Goal: Task Accomplishment & Management: Complete application form

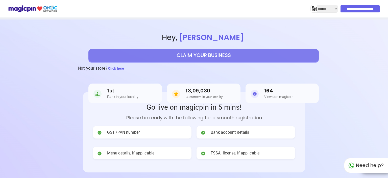
select select "*******"
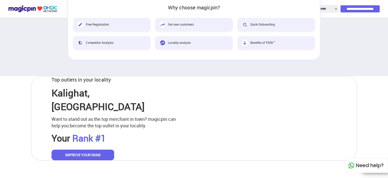
scroll to position [253, 0]
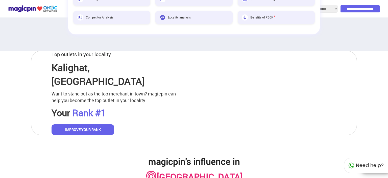
click at [89, 124] on button "IMPROVE YOUR RANK" at bounding box center [83, 129] width 63 height 11
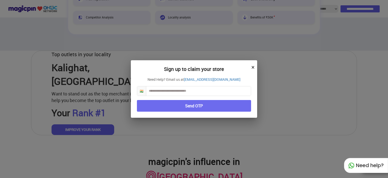
click at [189, 89] on input "text" at bounding box center [198, 90] width 105 height 9
type input "**********"
click at [194, 108] on button "Send OTP" at bounding box center [194, 106] width 114 height 12
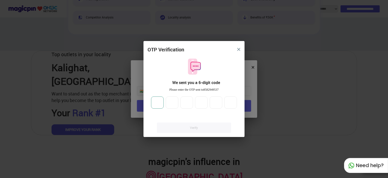
click at [157, 104] on input "number" at bounding box center [157, 102] width 13 height 12
type input "*"
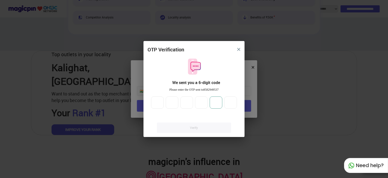
type input "*"
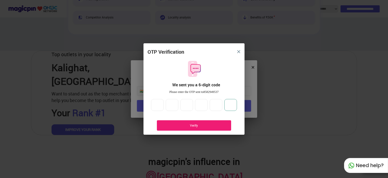
type input "*"
click at [195, 126] on div "Verify" at bounding box center [193, 125] width 59 height 4
